Goal: Obtain resource: Download file/media

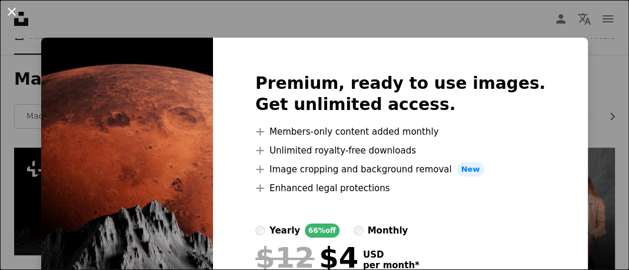
click at [10, 13] on button "An X shape" at bounding box center [12, 12] width 14 height 14
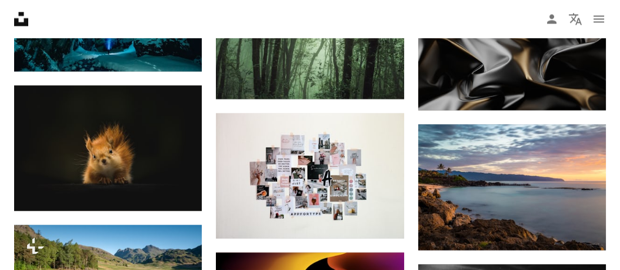
scroll to position [2826, 0]
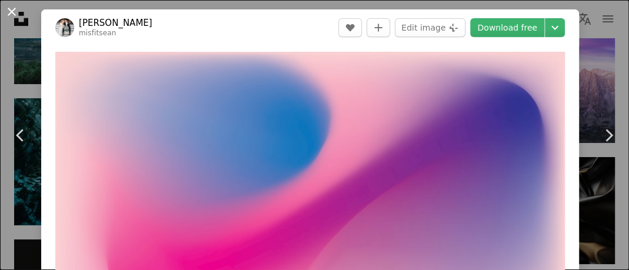
click at [14, 6] on button "An X shape" at bounding box center [12, 12] width 14 height 14
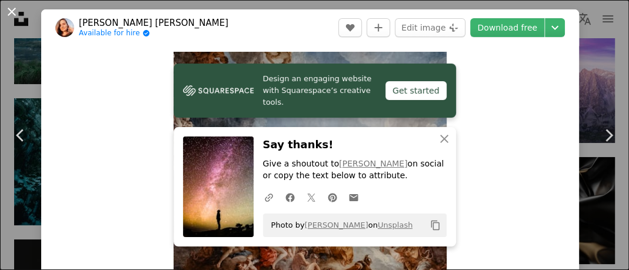
click at [12, 11] on button "An X shape" at bounding box center [12, 12] width 14 height 14
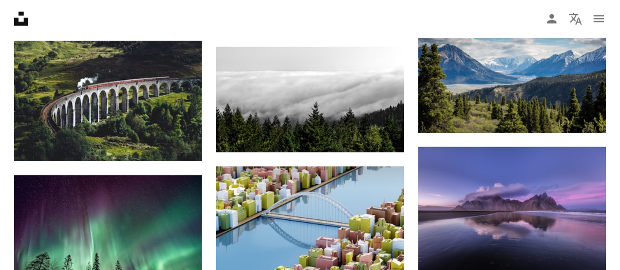
scroll to position [4886, 0]
